Goal: Task Accomplishment & Management: Manage account settings

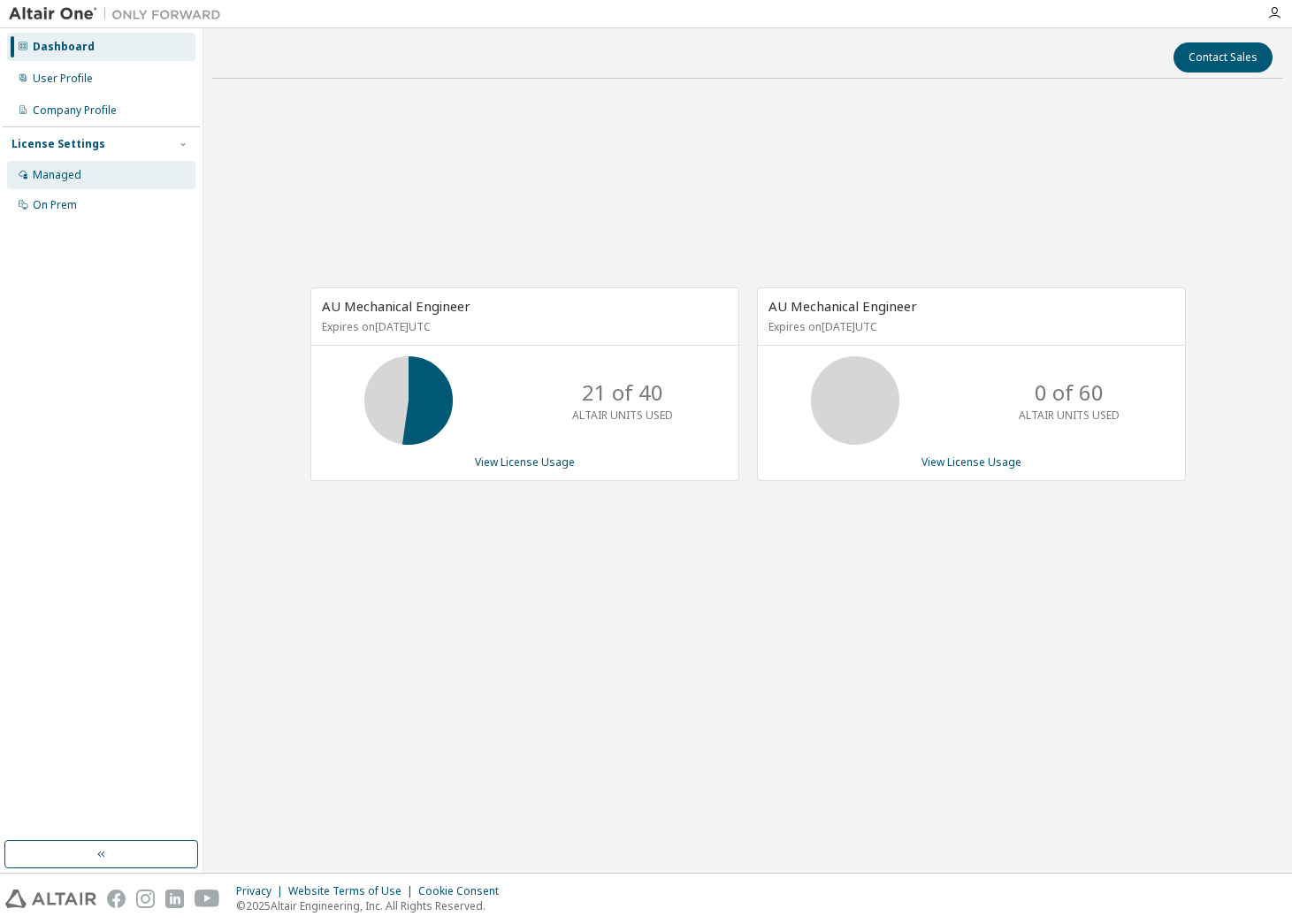
click at [70, 177] on div "Managed" at bounding box center [57, 175] width 49 height 14
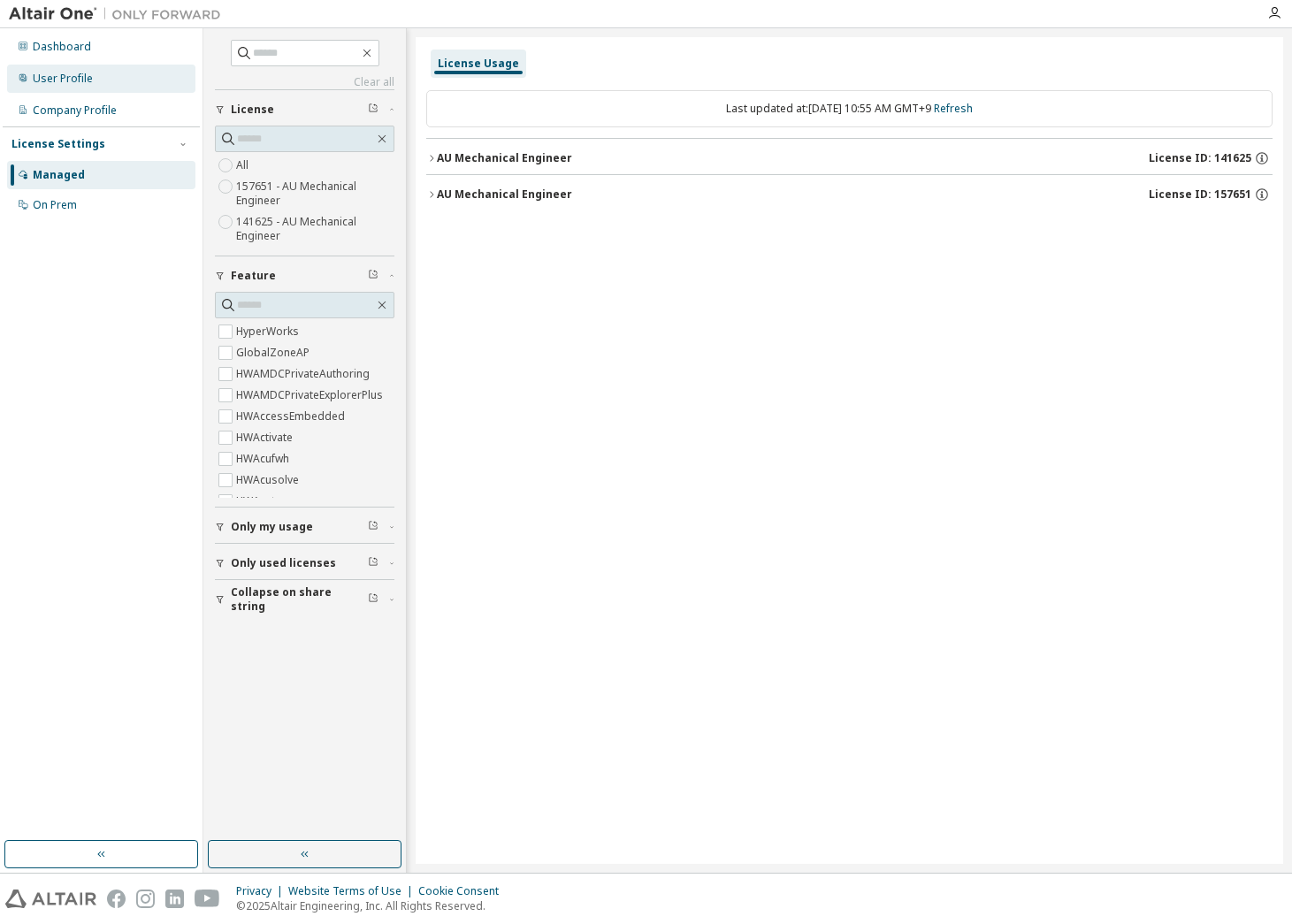
click at [54, 84] on div "User Profile" at bounding box center [62, 78] width 60 height 14
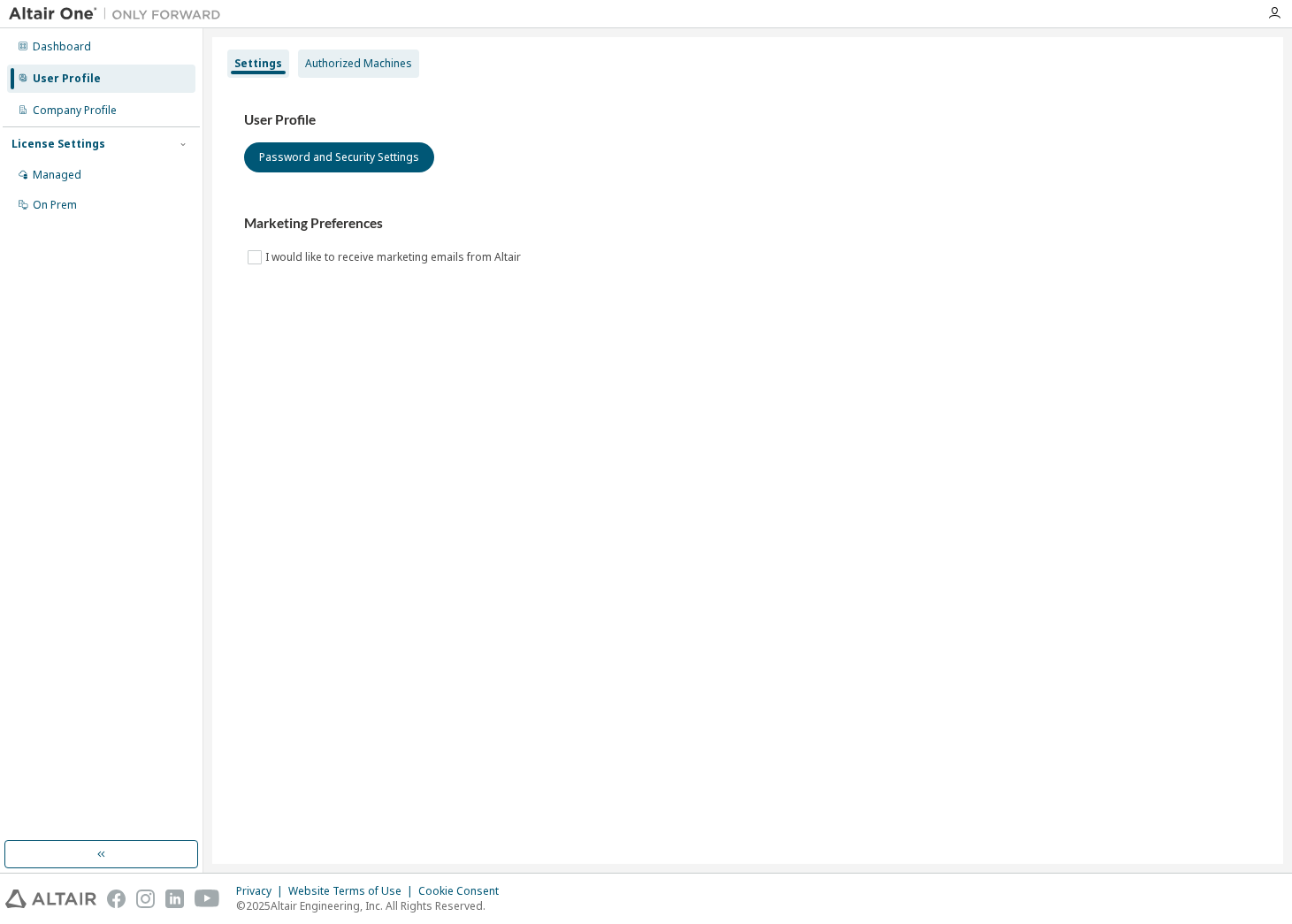
click at [405, 73] on div "Authorized Machines" at bounding box center [359, 64] width 121 height 29
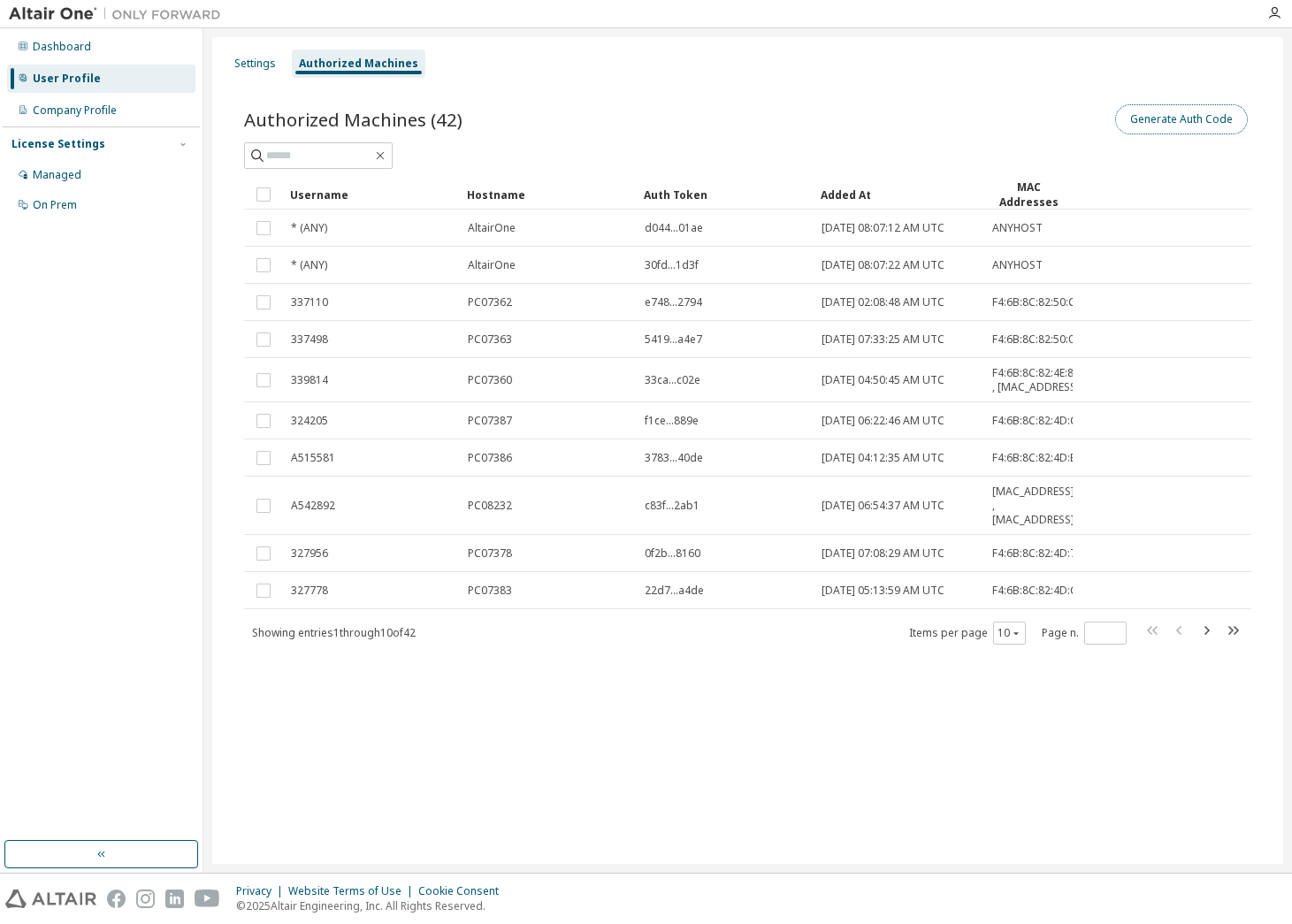
click at [1184, 128] on button "Generate Auth Code" at bounding box center [1181, 120] width 133 height 30
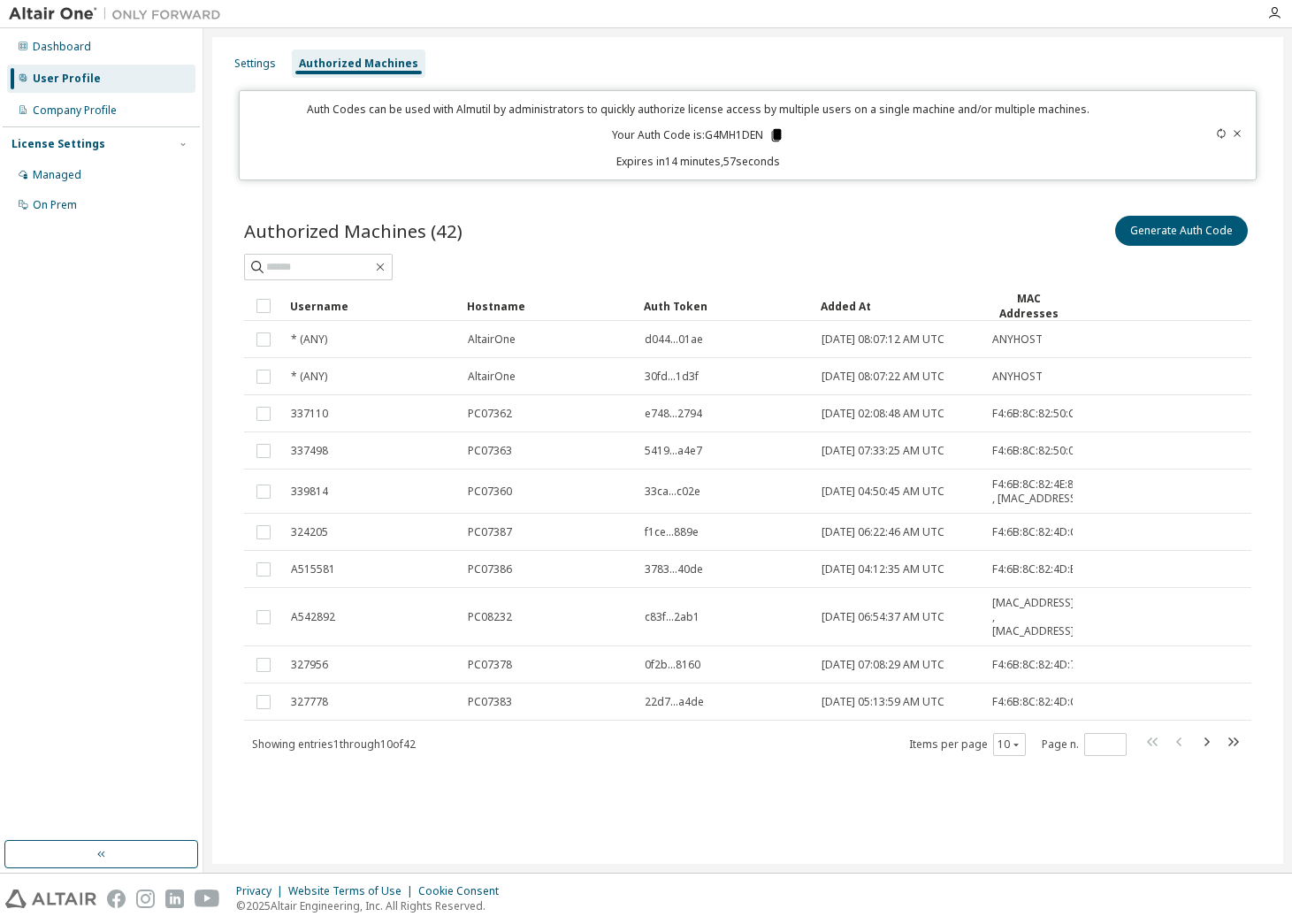
click at [776, 137] on icon at bounding box center [775, 136] width 10 height 12
